Goal: Task Accomplishment & Management: Complete application form

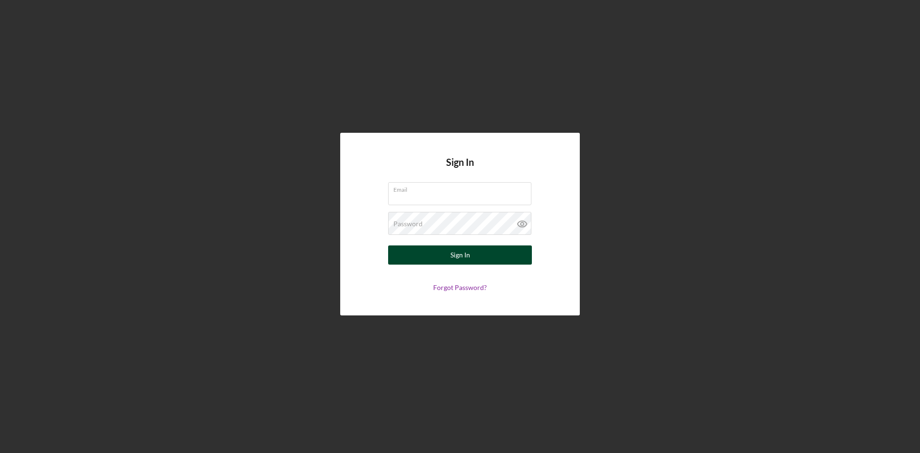
type input "[PERSON_NAME][EMAIL_ADDRESS][DOMAIN_NAME]"
click at [466, 263] on div "Sign In" at bounding box center [461, 254] width 20 height 19
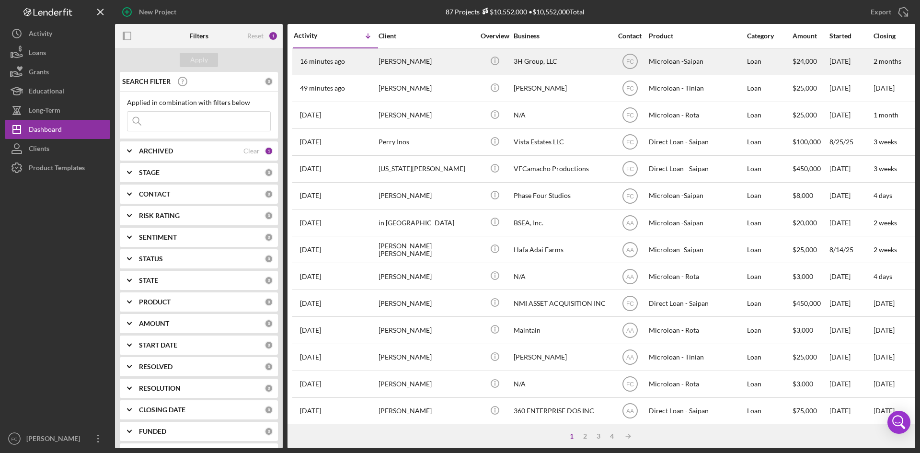
click at [392, 65] on div "[PERSON_NAME]" at bounding box center [427, 61] width 96 height 25
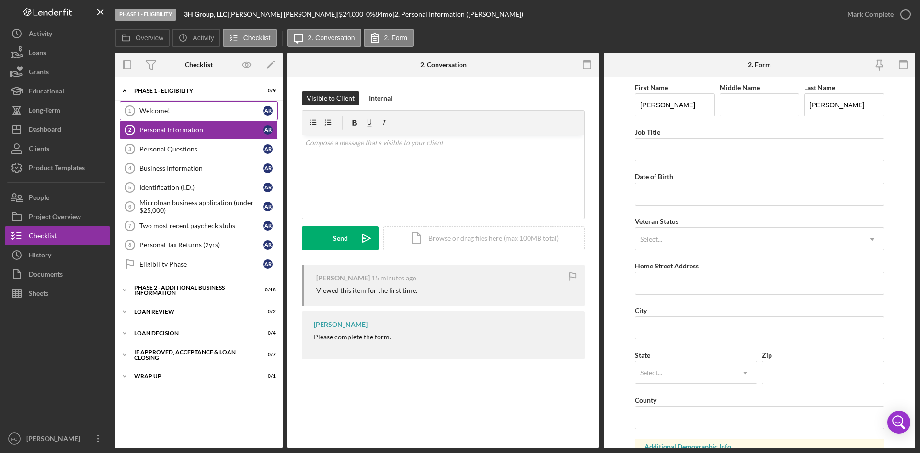
click at [197, 110] on div "Welcome!" at bounding box center [201, 111] width 124 height 8
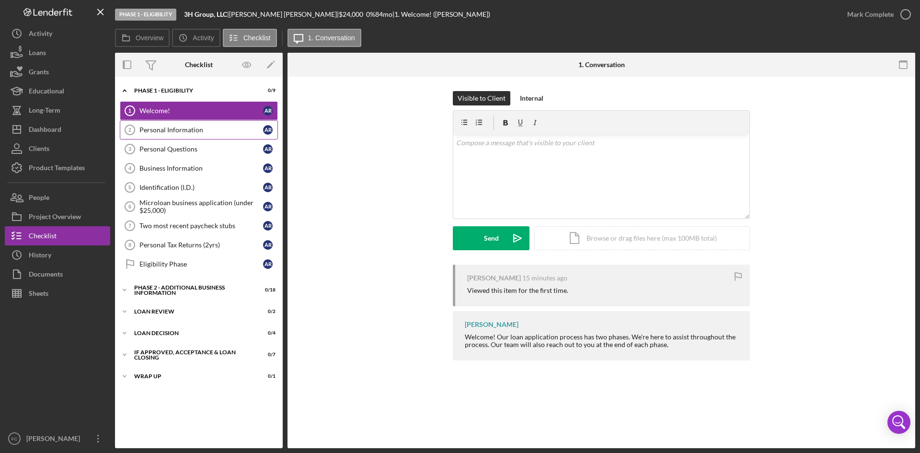
click at [189, 126] on div "Personal Information" at bounding box center [201, 130] width 124 height 8
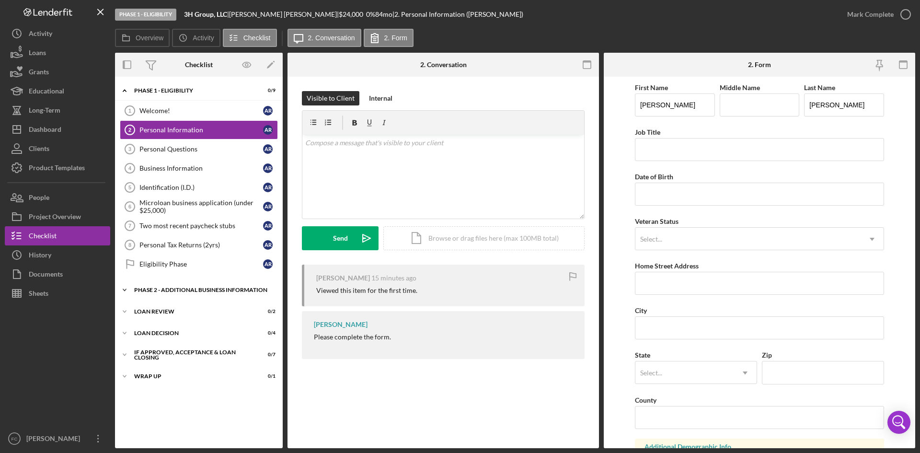
click at [188, 287] on div "Phase 2 - Additional Business Information" at bounding box center [202, 290] width 137 height 6
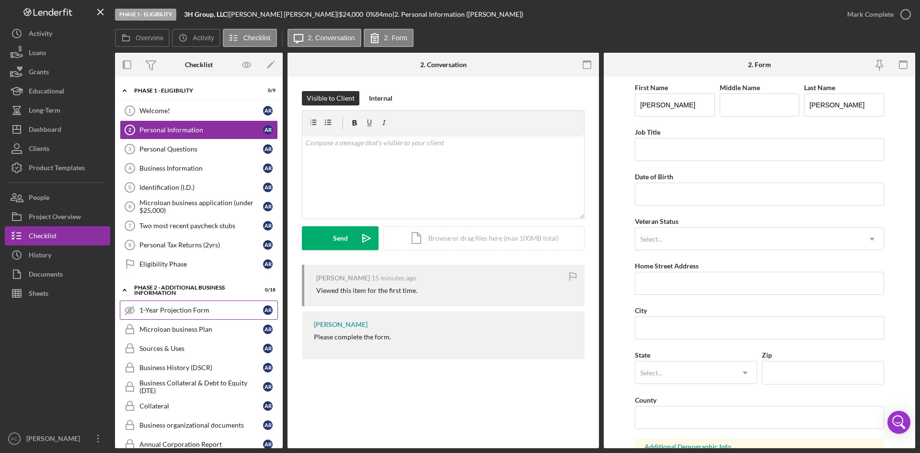
click at [200, 315] on link "1-Year Projection Form 1-Year Projection Form A R" at bounding box center [199, 310] width 158 height 19
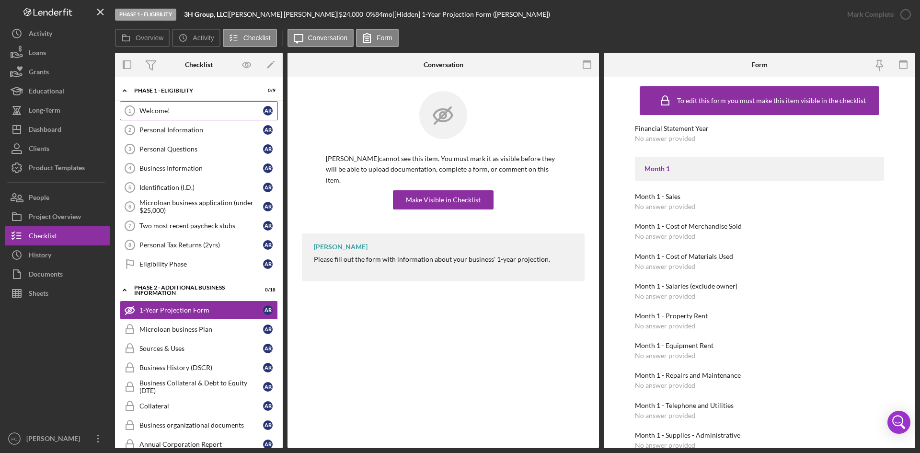
click at [183, 109] on div "Welcome!" at bounding box center [201, 111] width 124 height 8
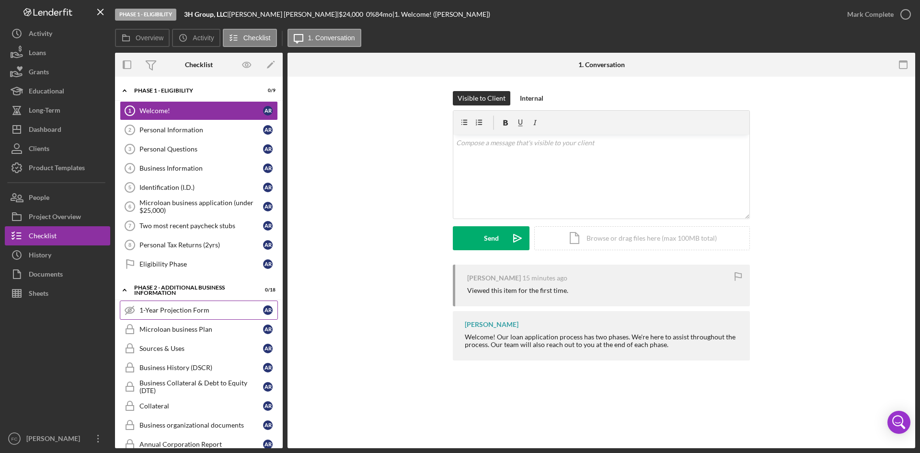
click at [198, 314] on div "1-Year Projection Form" at bounding box center [201, 310] width 124 height 8
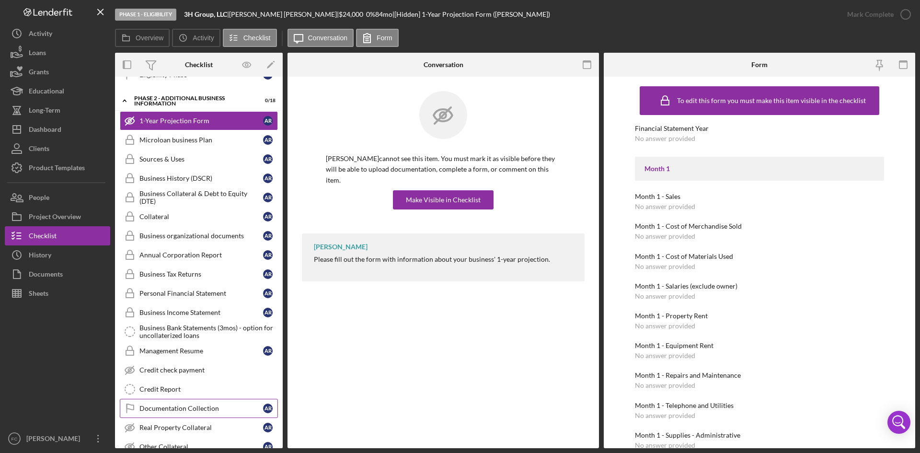
scroll to position [256, 0]
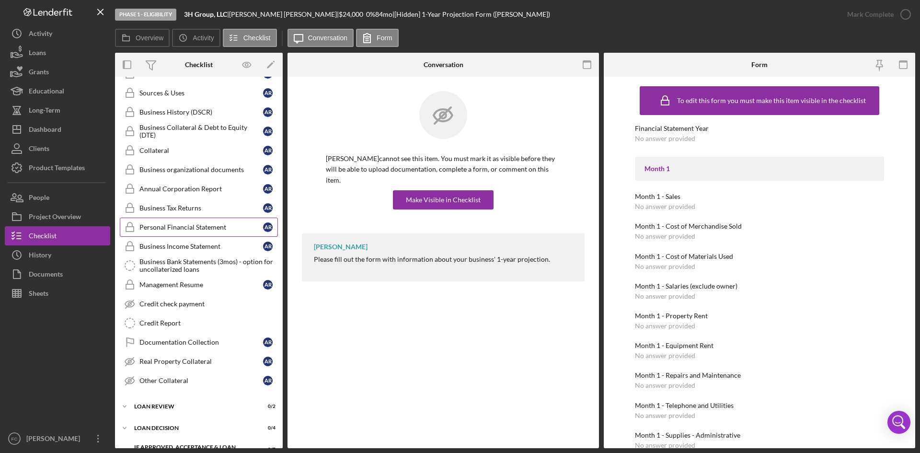
click at [184, 224] on div "Personal Financial Statement" at bounding box center [201, 227] width 124 height 8
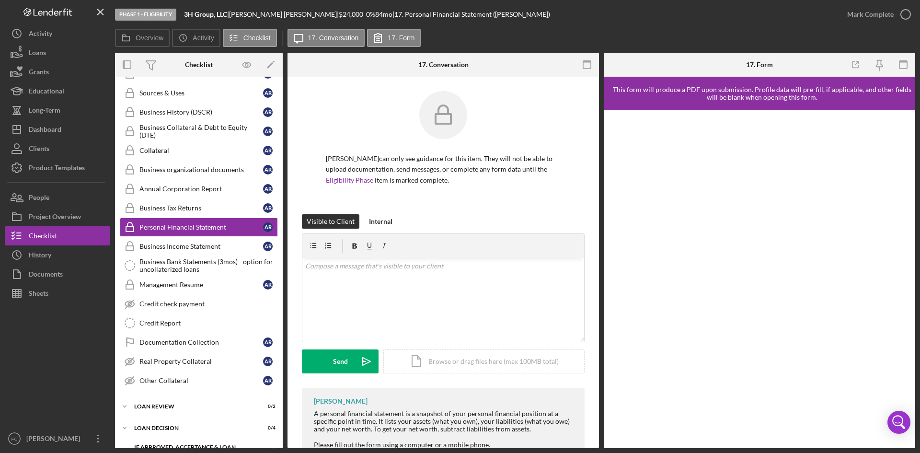
click at [491, 204] on div "[PERSON_NAME] can only see guidance for this item. They will not be able to upl…" at bounding box center [443, 152] width 283 height 123
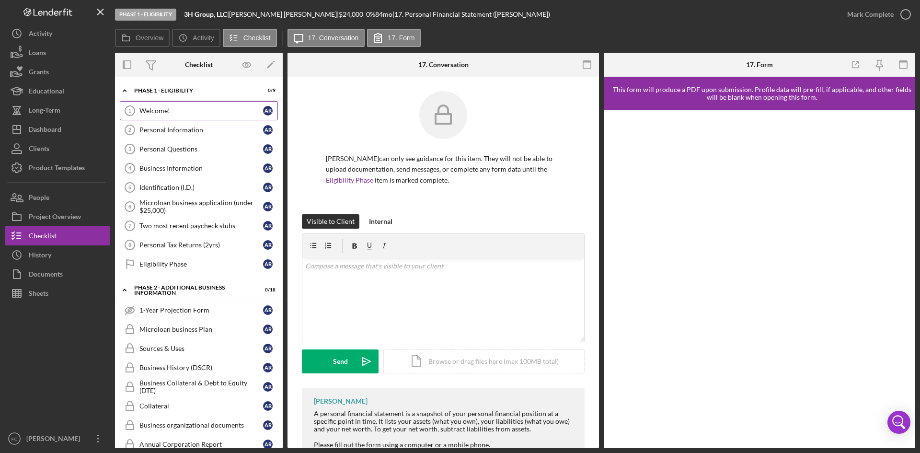
click at [186, 107] on div "Welcome!" at bounding box center [201, 111] width 124 height 8
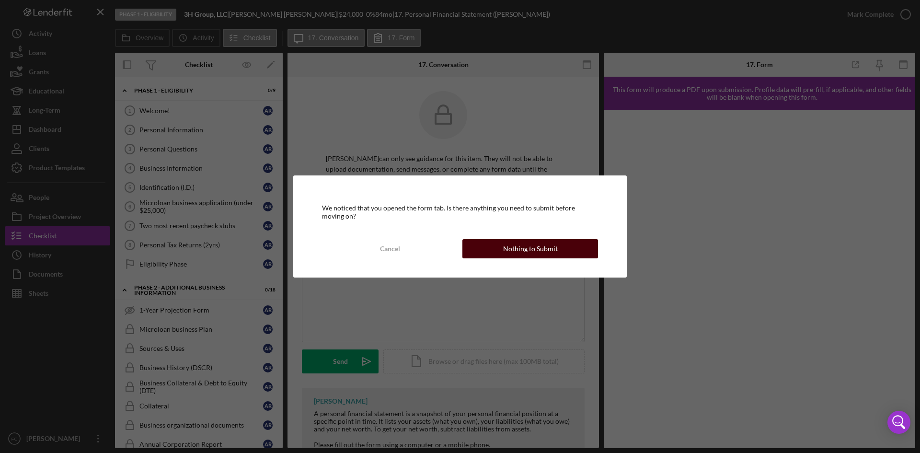
click at [562, 244] on button "Nothing to Submit" at bounding box center [531, 248] width 136 height 19
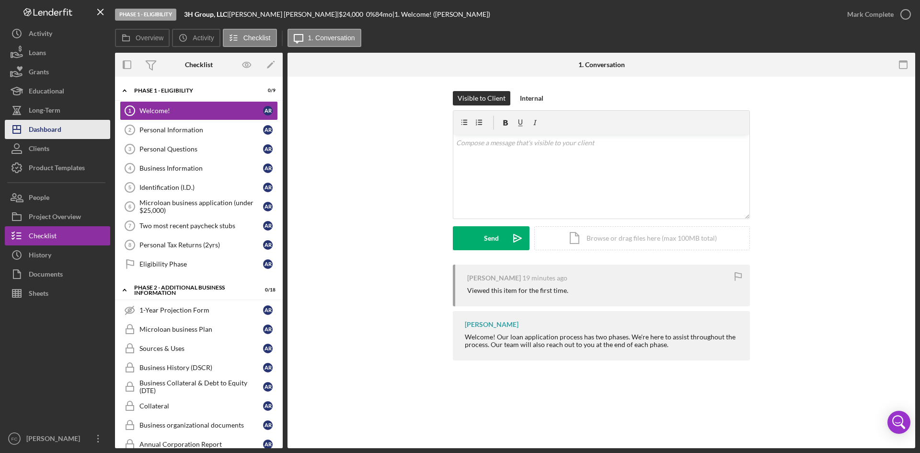
click at [74, 123] on button "Icon/Dashboard Dashboard" at bounding box center [57, 129] width 105 height 19
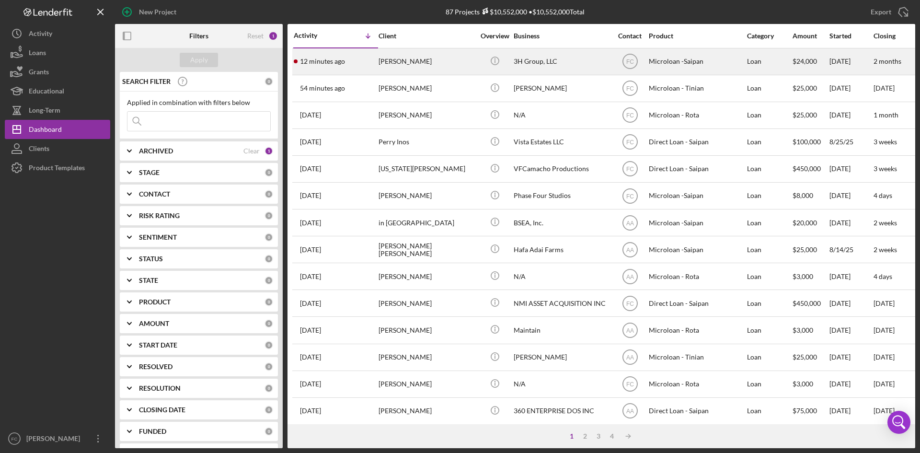
click at [430, 64] on div "[PERSON_NAME]" at bounding box center [427, 61] width 96 height 25
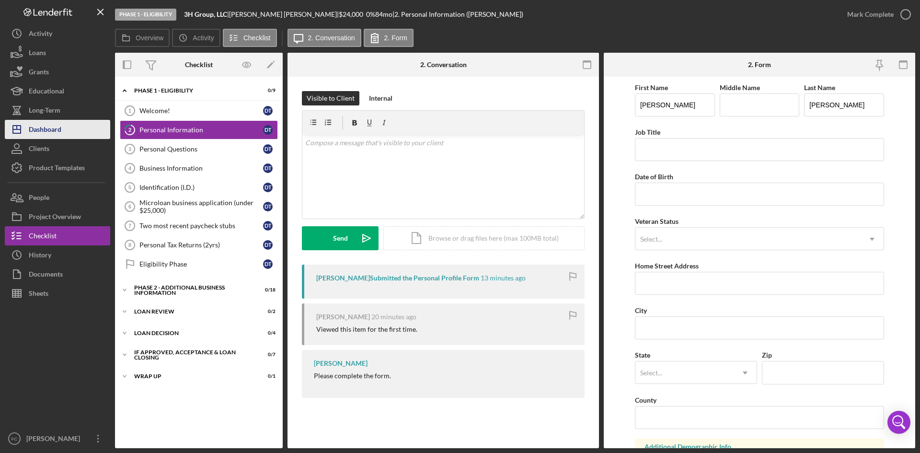
click at [58, 131] on div "Dashboard" at bounding box center [45, 131] width 33 height 22
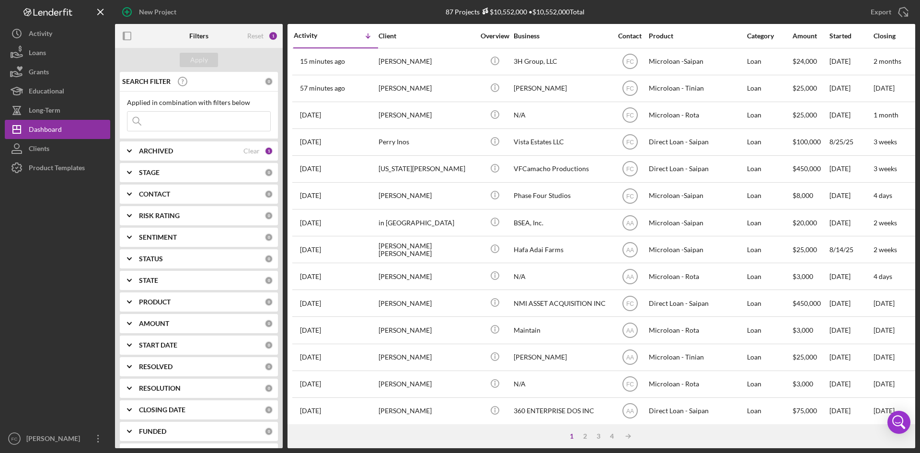
click at [62, 389] on div at bounding box center [57, 303] width 105 height 252
click at [70, 433] on div "[PERSON_NAME]" at bounding box center [55, 440] width 62 height 22
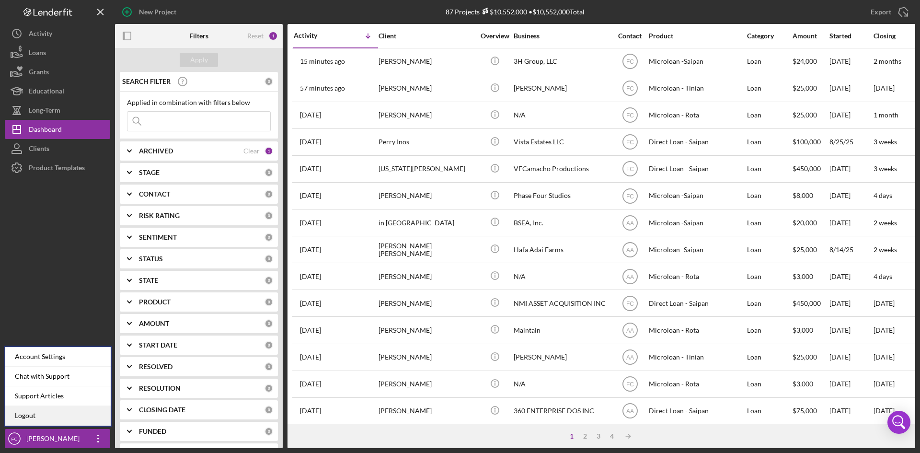
click at [68, 414] on link "Logout" at bounding box center [57, 416] width 105 height 20
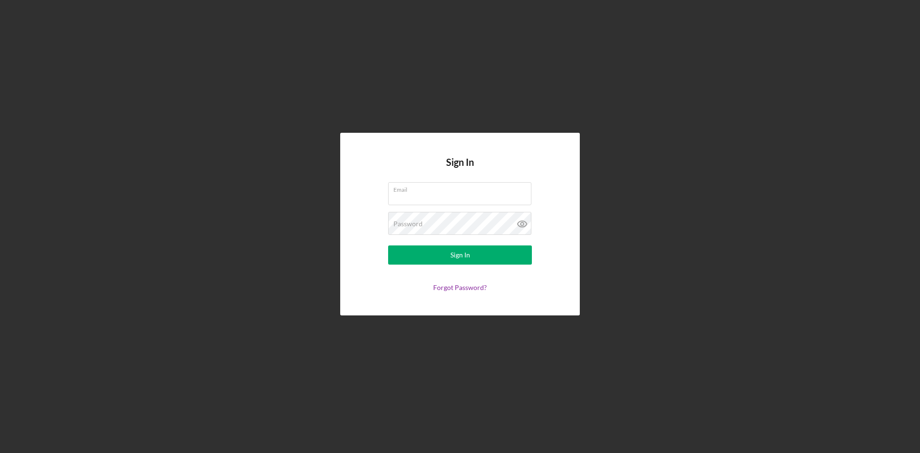
type input "[PERSON_NAME][EMAIL_ADDRESS][DOMAIN_NAME]"
